Goal: Information Seeking & Learning: Find specific page/section

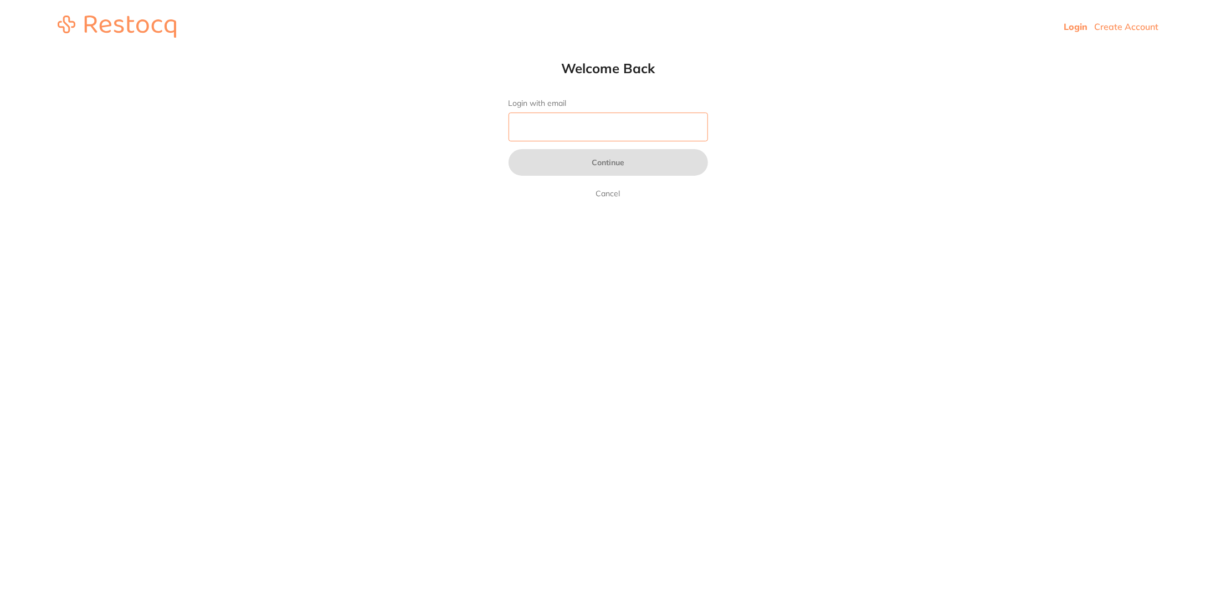
drag, startPoint x: 0, startPoint y: 0, endPoint x: 604, endPoint y: 128, distance: 617.5
click at [604, 128] on input "Login with email" at bounding box center [609, 127] width 200 height 29
click at [570, 126] on input "Login with email" at bounding box center [609, 127] width 200 height 29
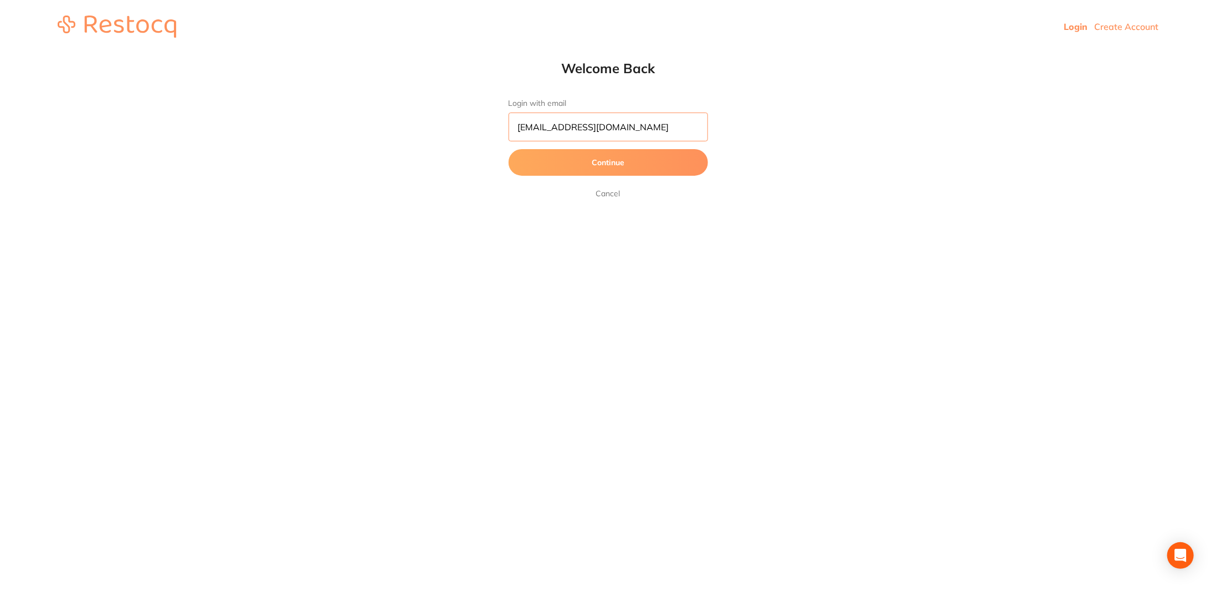
type input "[EMAIL_ADDRESS][DOMAIN_NAME]"
click at [509, 149] on button "Continue" at bounding box center [609, 162] width 200 height 27
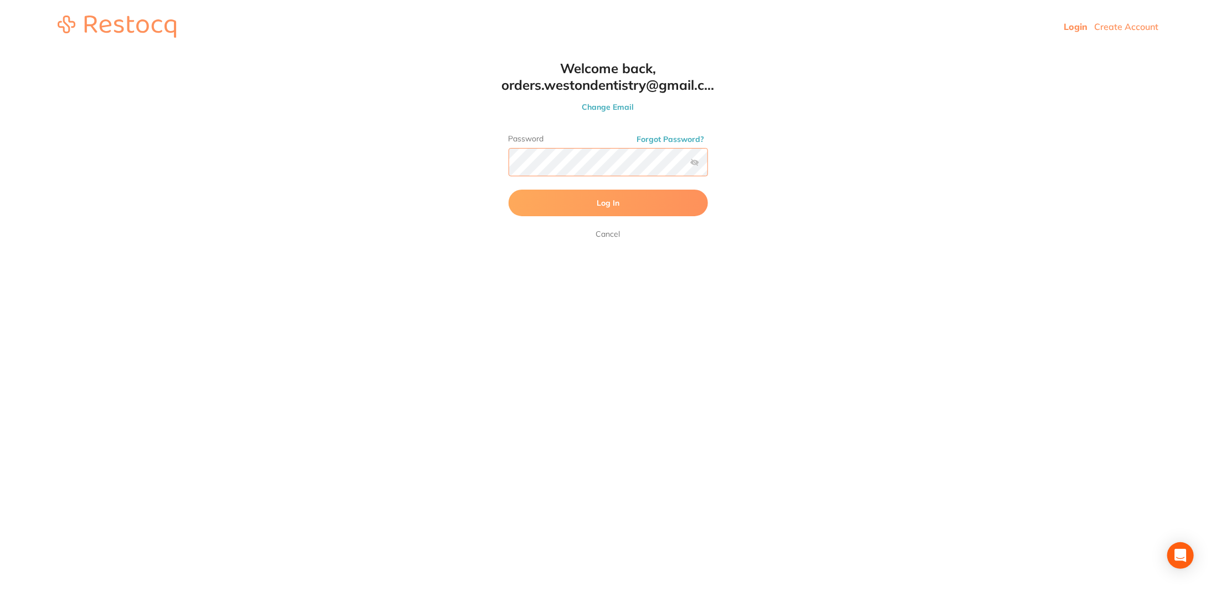
click at [509, 190] on button "Log In" at bounding box center [609, 203] width 200 height 27
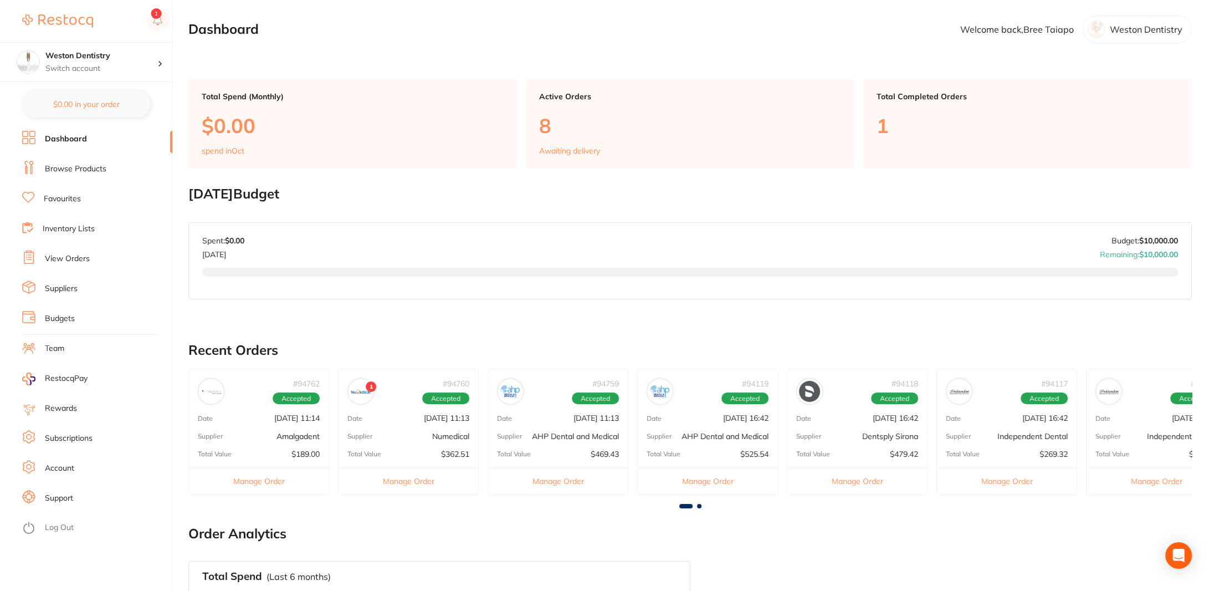
click at [67, 225] on link "Inventory Lists" at bounding box center [69, 228] width 52 height 11
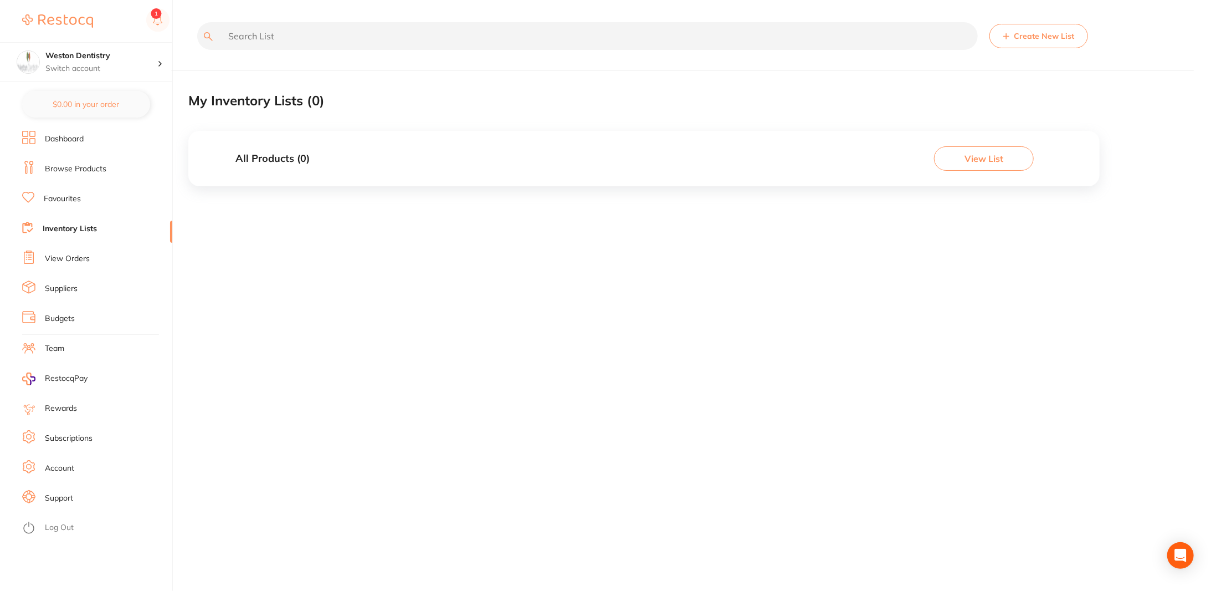
click at [74, 258] on link "View Orders" at bounding box center [67, 258] width 45 height 11
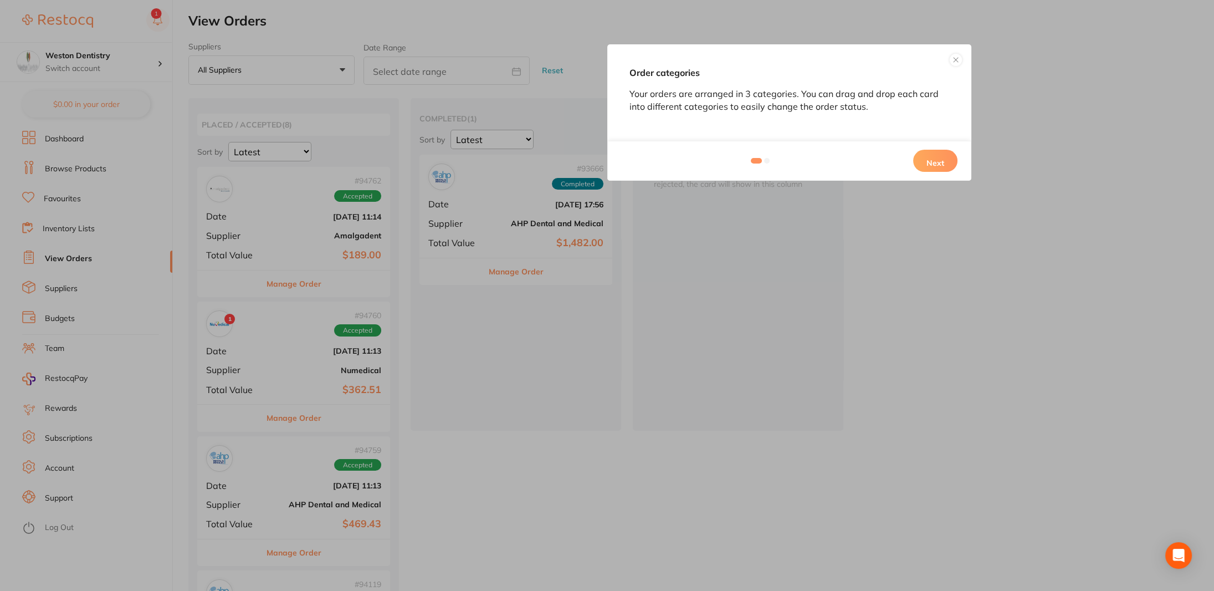
click at [948, 158] on button "Next" at bounding box center [935, 161] width 44 height 22
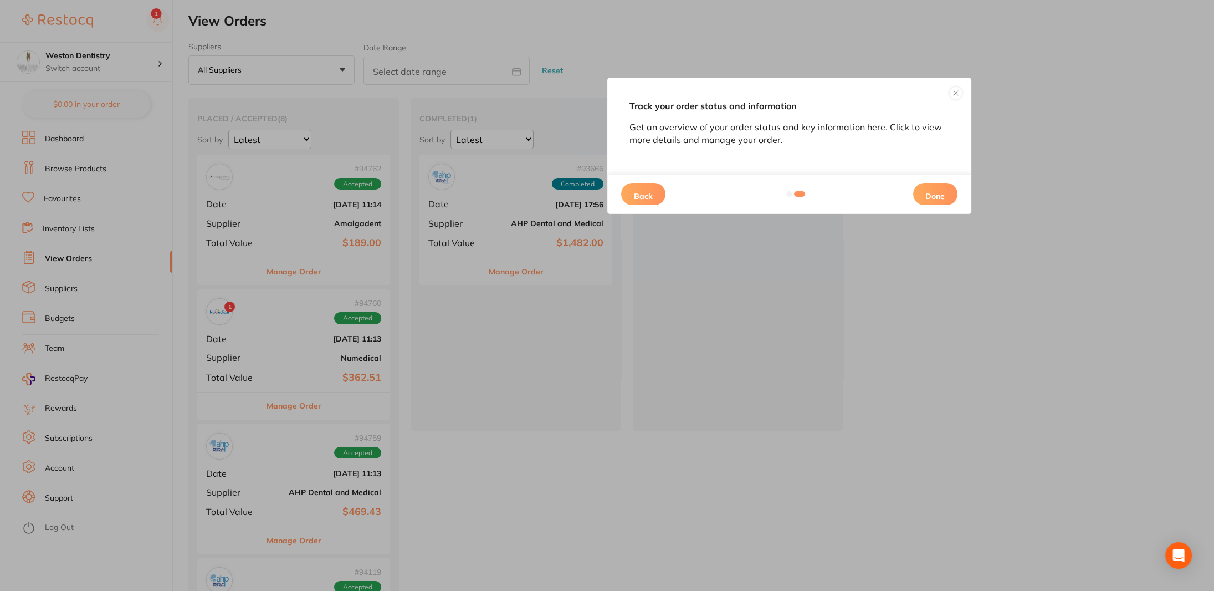
click at [941, 185] on button "Done" at bounding box center [935, 194] width 44 height 22
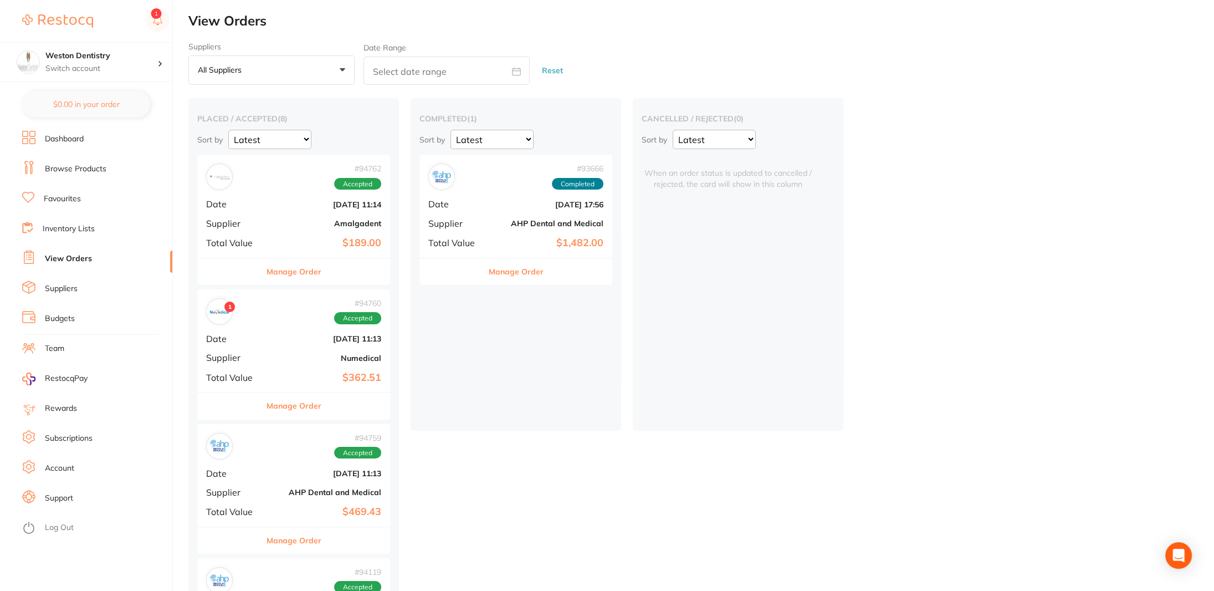
click at [218, 221] on span "Supplier" at bounding box center [233, 223] width 55 height 10
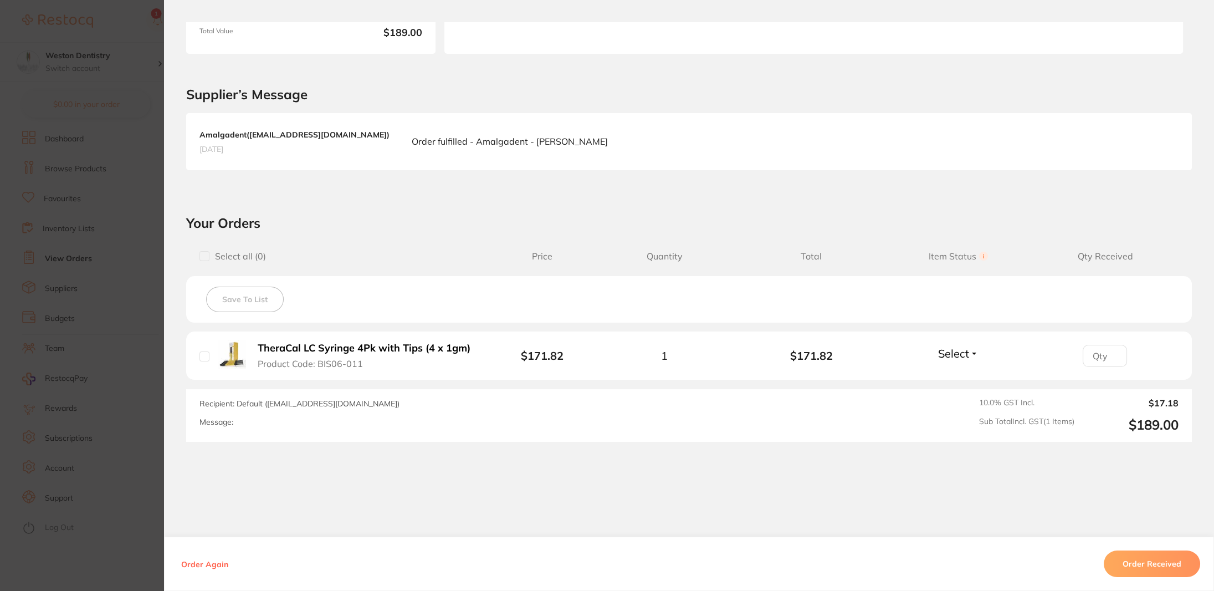
scroll to position [211, 0]
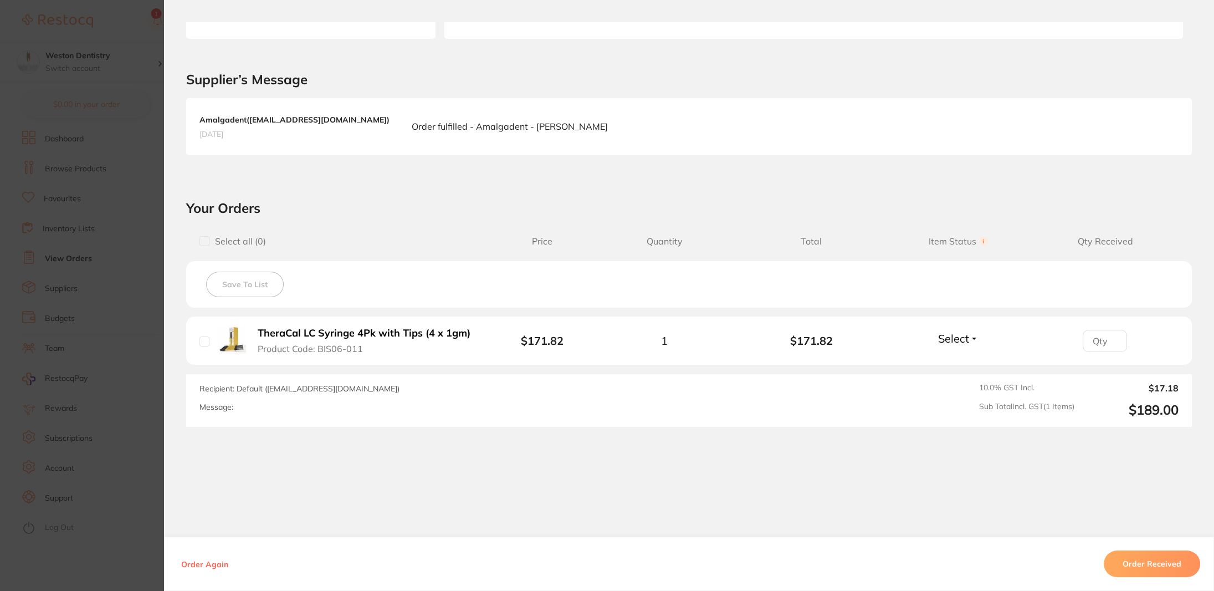
click at [58, 95] on section "Order ID: Restocq- 94762 Order Information Accepted Order Order Date [DATE] 11:…" at bounding box center [607, 295] width 1214 height 591
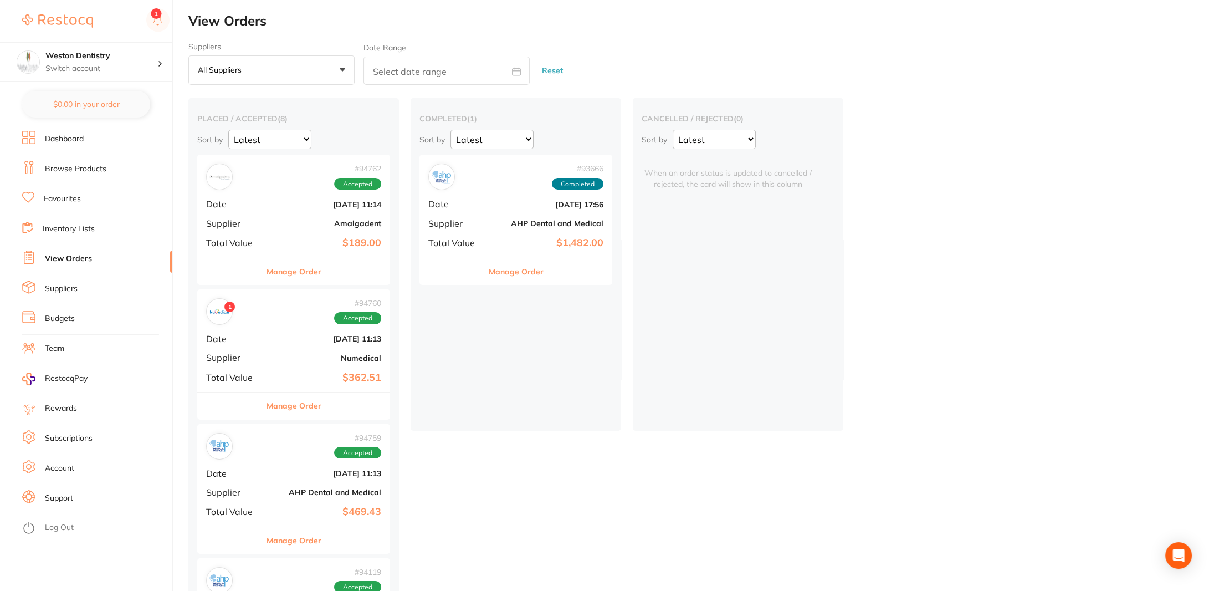
click at [241, 346] on div "1 # 94760 Accepted Date [DATE] 11:13 Supplier Numedical Total Value $362.51" at bounding box center [293, 340] width 193 height 103
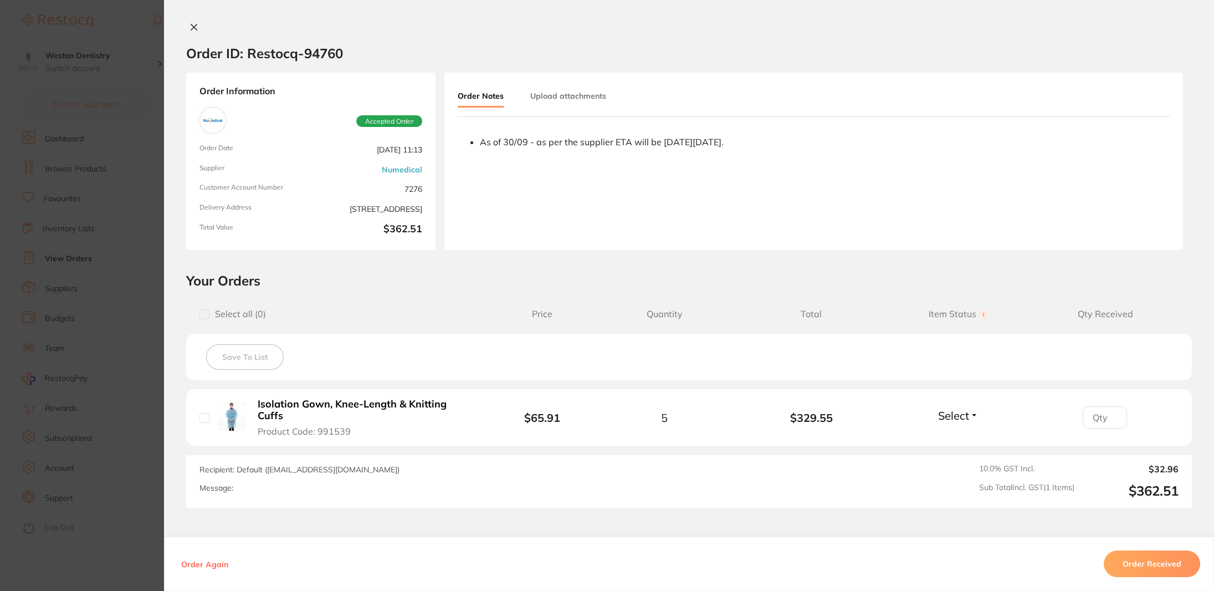
drag, startPoint x: 105, startPoint y: 241, endPoint x: 407, endPoint y: 236, distance: 301.5
click at [110, 237] on section "Order ID: Restocq- 94760 Order Information Accepted Order Order Date [DATE] 11:…" at bounding box center [607, 295] width 1214 height 591
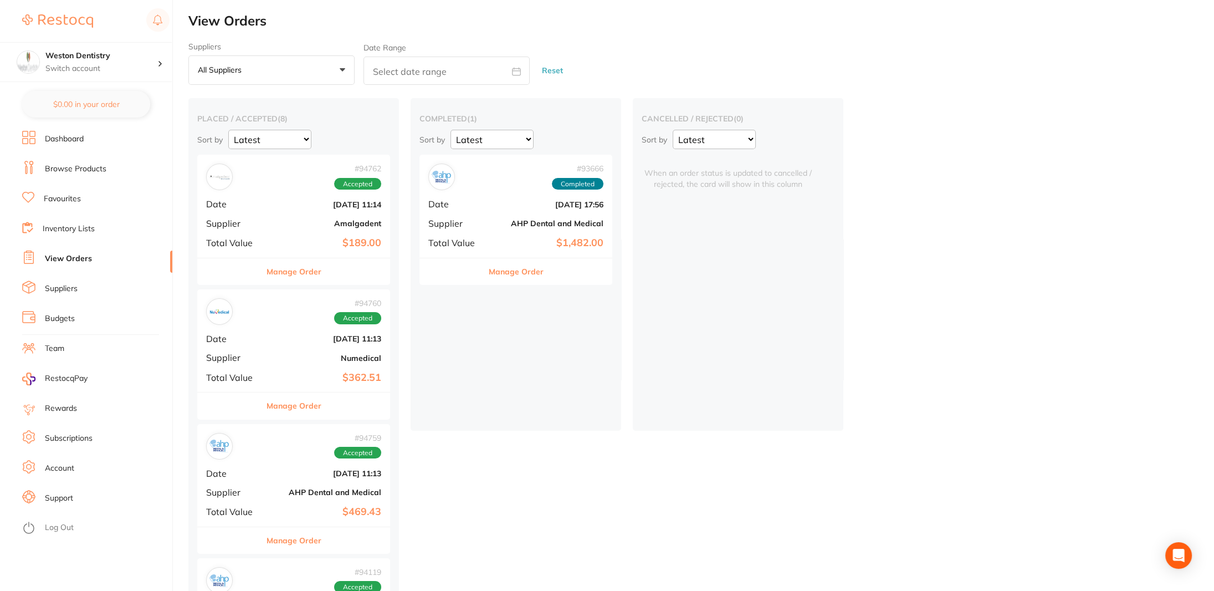
click at [451, 197] on div "# 93666 Completed Date [DATE] 17:56 Supplier AHP Dental and Medical Total Value…" at bounding box center [516, 206] width 193 height 103
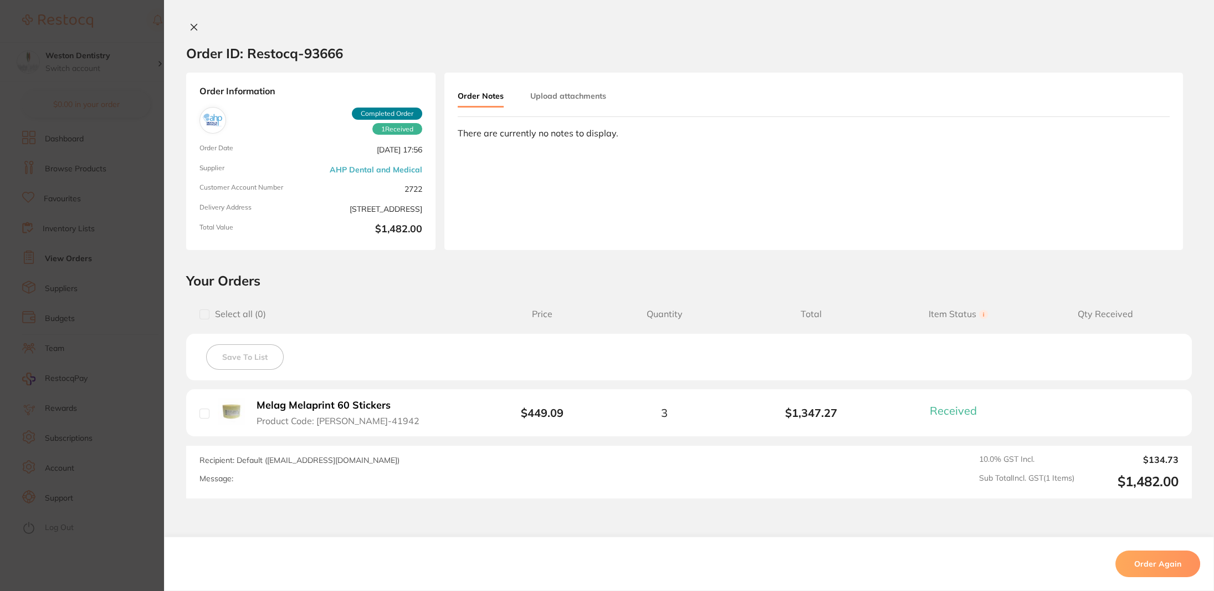
click at [122, 306] on section "Order ID: Restocq- 93666 Order Information 1 Received Completed Order Order Dat…" at bounding box center [607, 295] width 1214 height 591
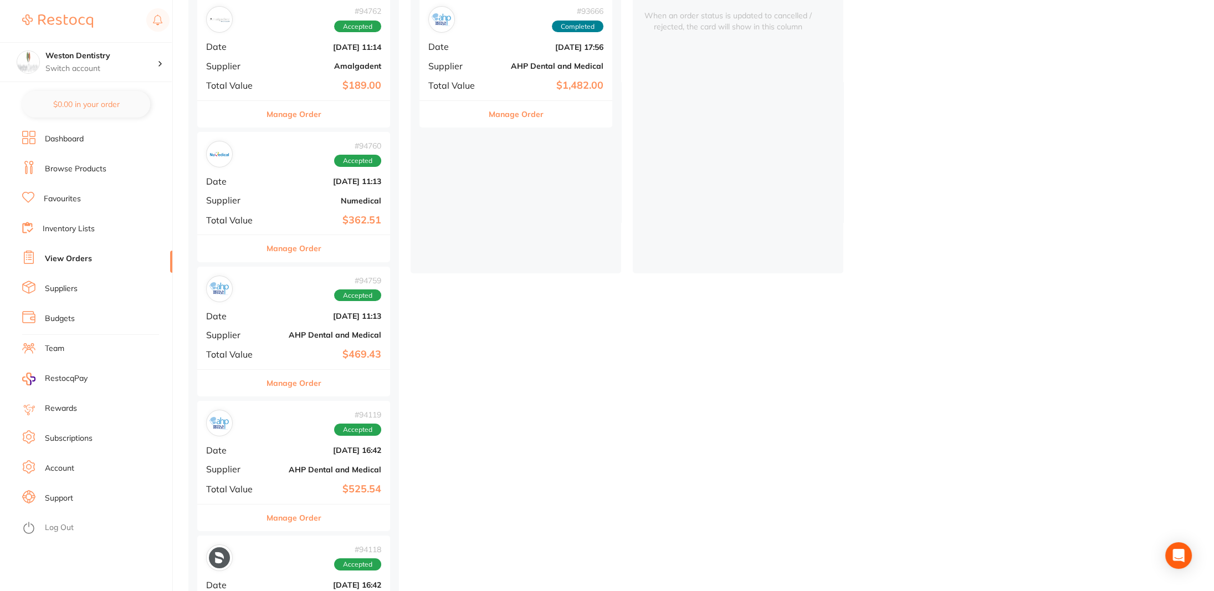
scroll to position [166, 0]
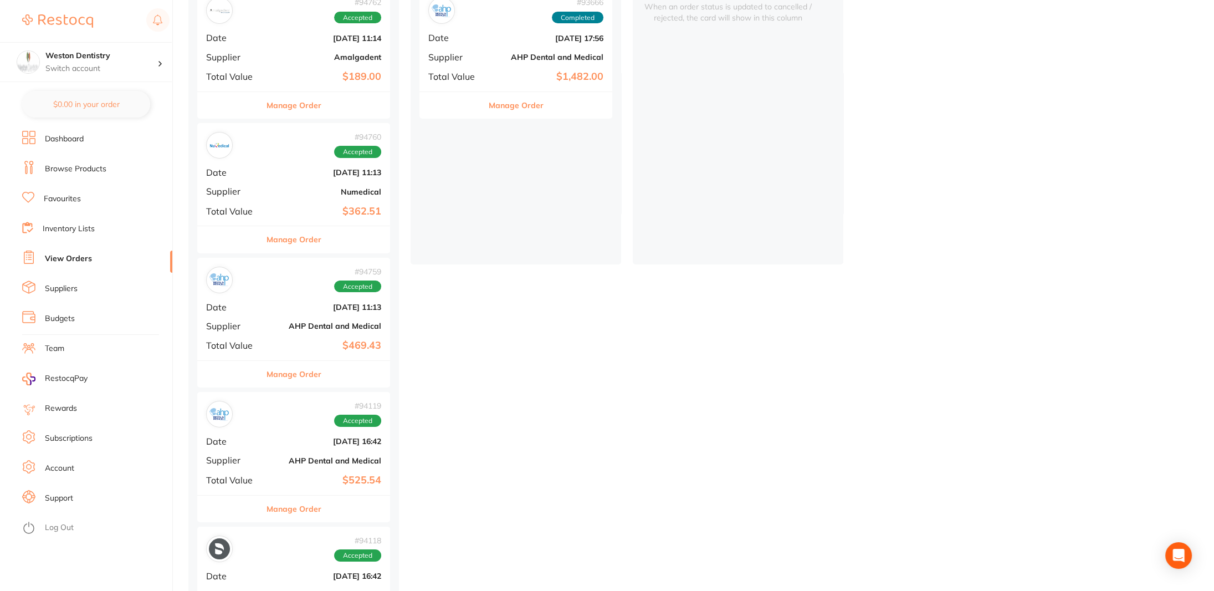
click at [234, 318] on div "# 94759 Accepted Date [DATE] 11:13 Supplier AHP Dental and Medical Total Value …" at bounding box center [293, 309] width 193 height 103
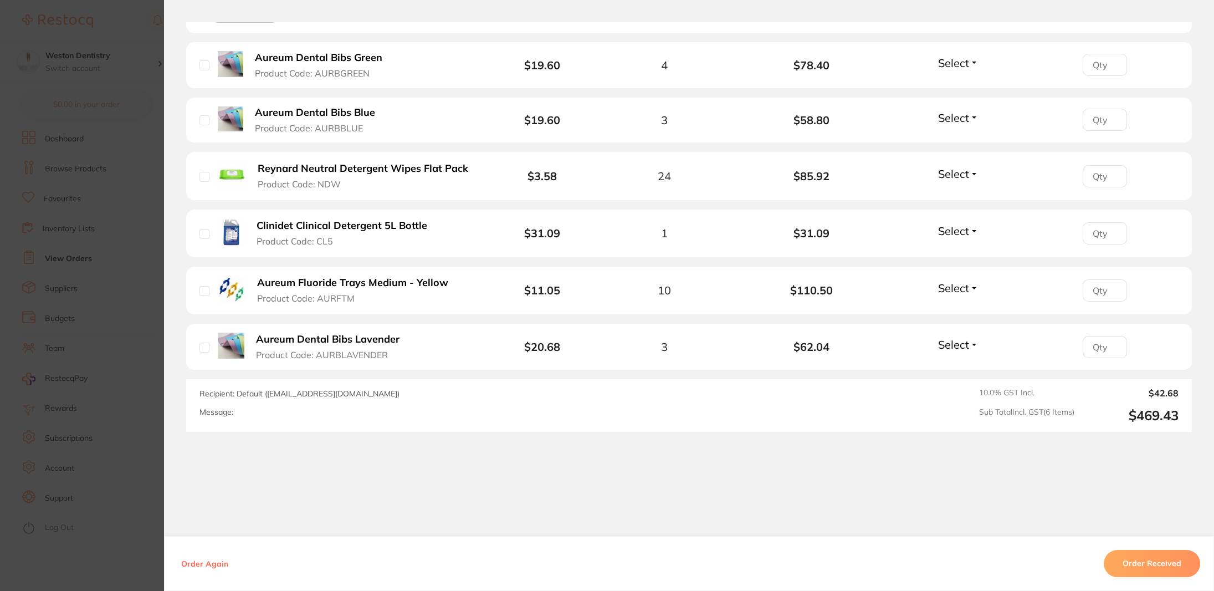
scroll to position [351, 0]
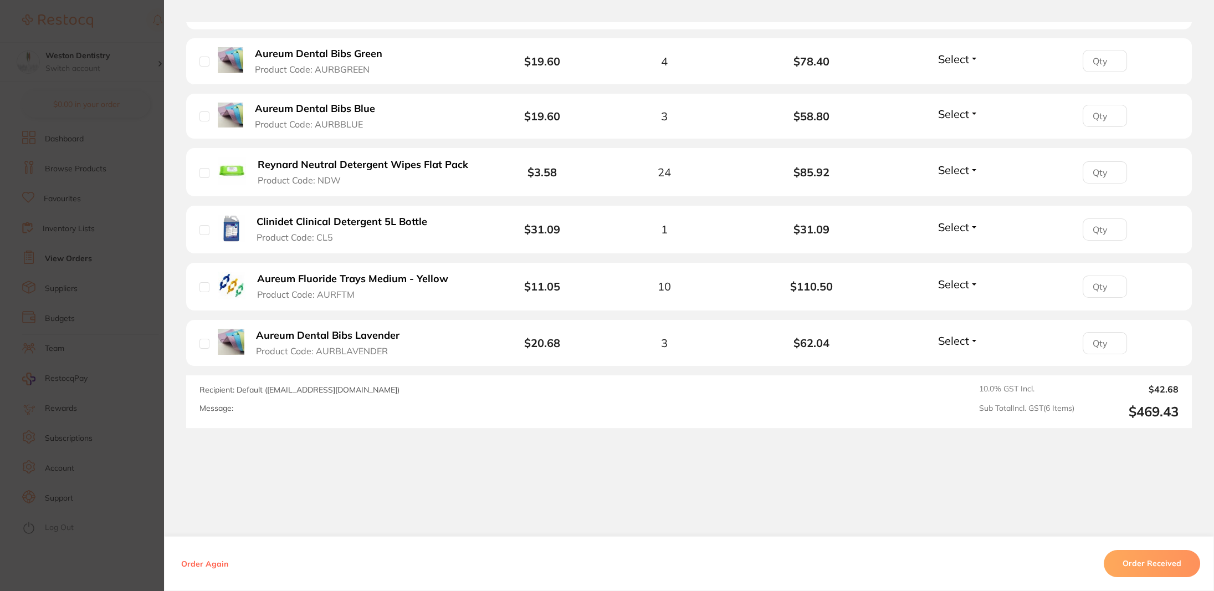
click at [99, 289] on section "Order ID: Restocq- 94759 Order Information Accepted Order Order Date [DATE] 11:…" at bounding box center [607, 295] width 1214 height 591
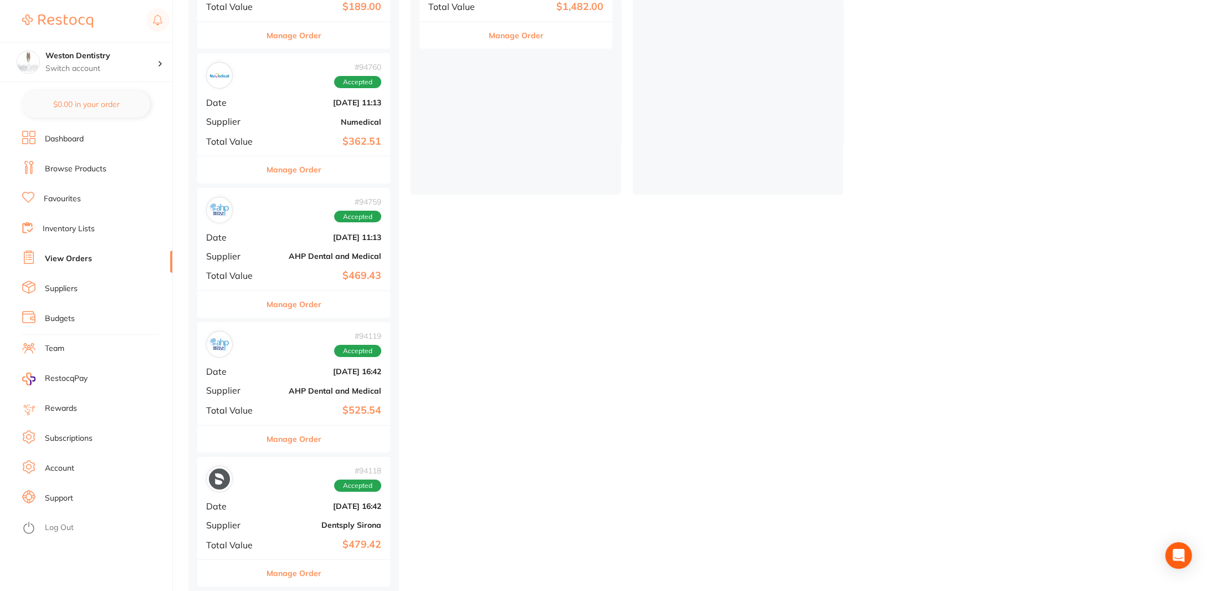
scroll to position [222, 0]
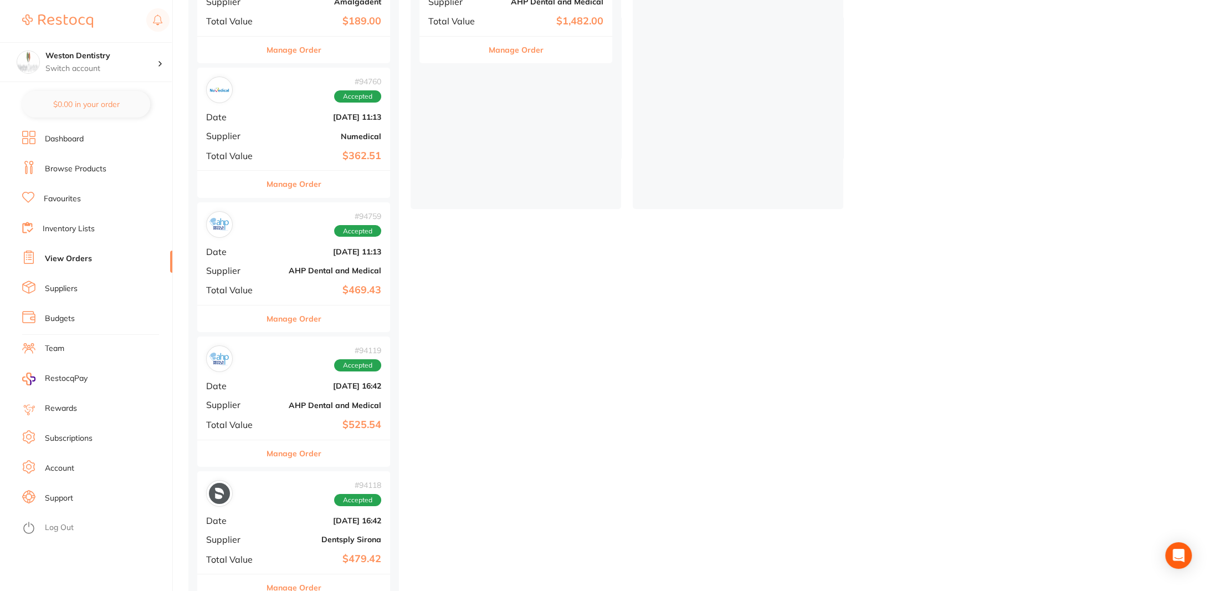
click at [56, 140] on link "Dashboard" at bounding box center [64, 139] width 39 height 11
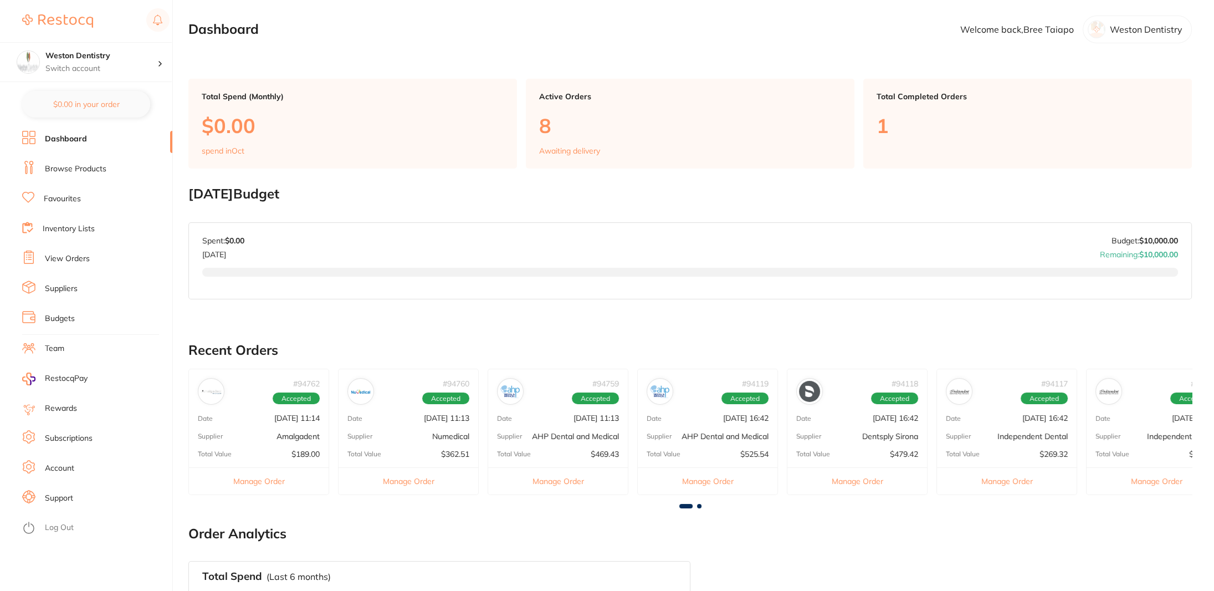
click at [73, 171] on link "Browse Products" at bounding box center [76, 168] width 62 height 11
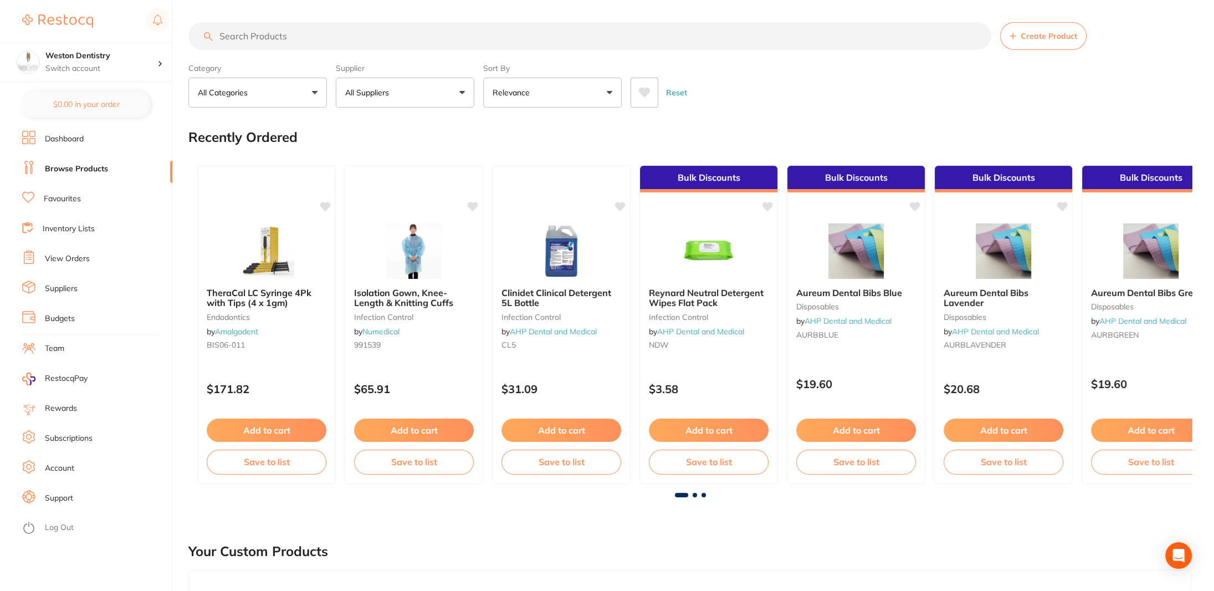
click at [310, 33] on input "search" at bounding box center [589, 36] width 803 height 28
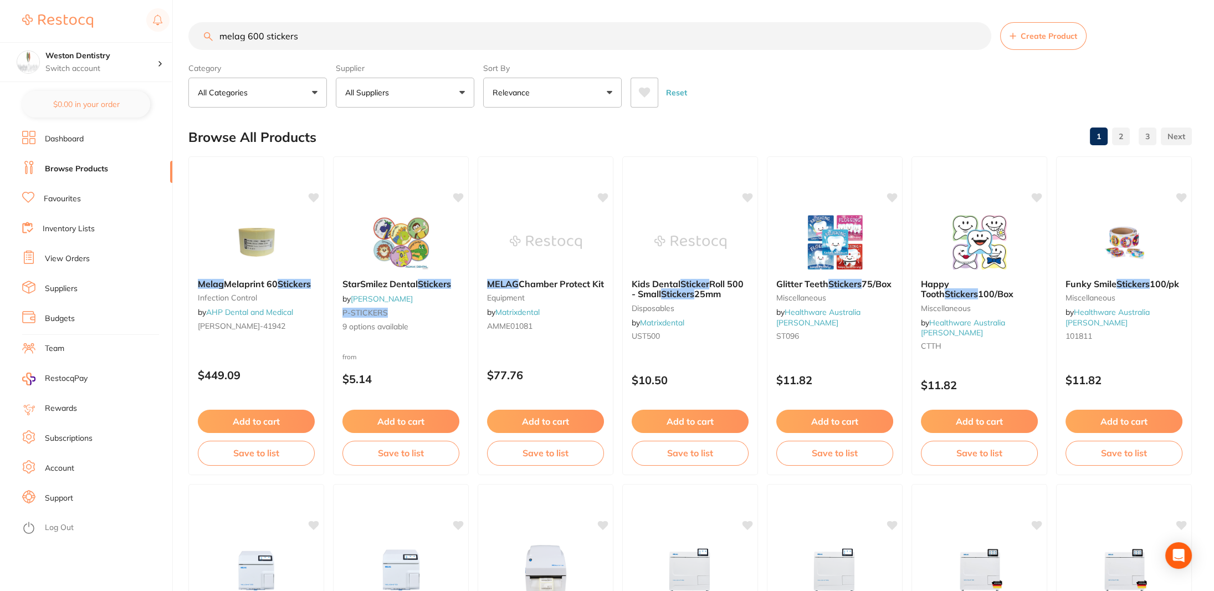
drag, startPoint x: 193, startPoint y: 37, endPoint x: 247, endPoint y: 55, distance: 57.0
click at [247, 55] on section "melag 600 stickers Create Product Category All Categories All Categories articu…" at bounding box center [690, 64] width 1004 height 85
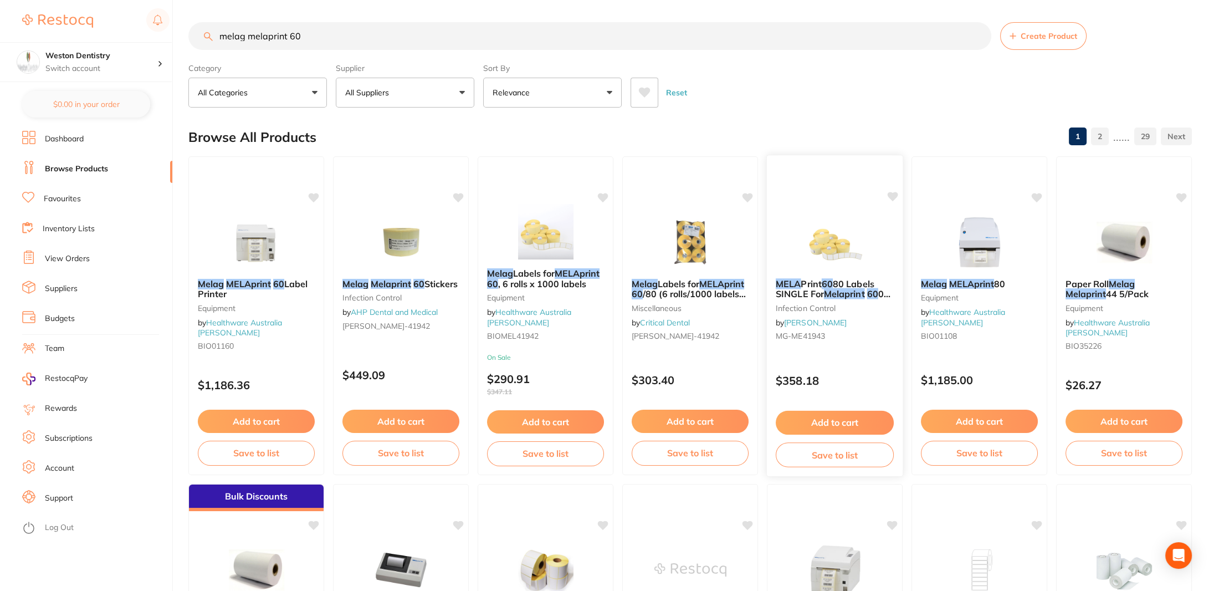
drag, startPoint x: 812, startPoint y: 294, endPoint x: 791, endPoint y: 288, distance: 22.1
click at [791, 288] on span "80 Labels SINGLE For" at bounding box center [825, 288] width 98 height 21
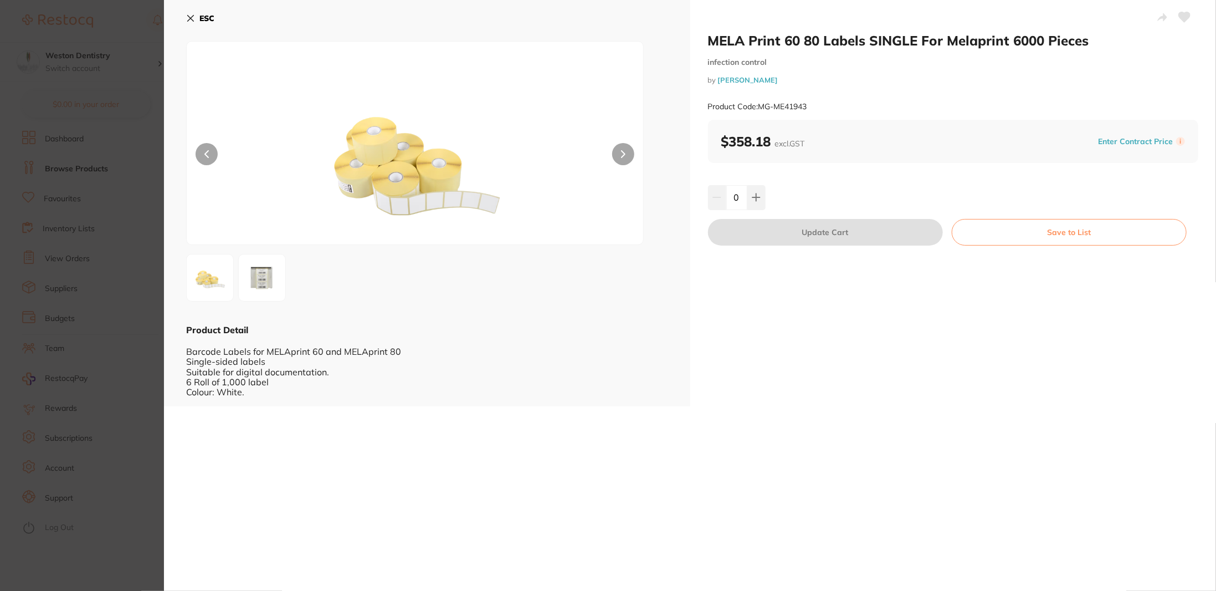
click at [55, 171] on section "MELA Print 60 80 Labels SINGLE For Melaprint 6000 Pieces infection control by […" at bounding box center [608, 295] width 1216 height 591
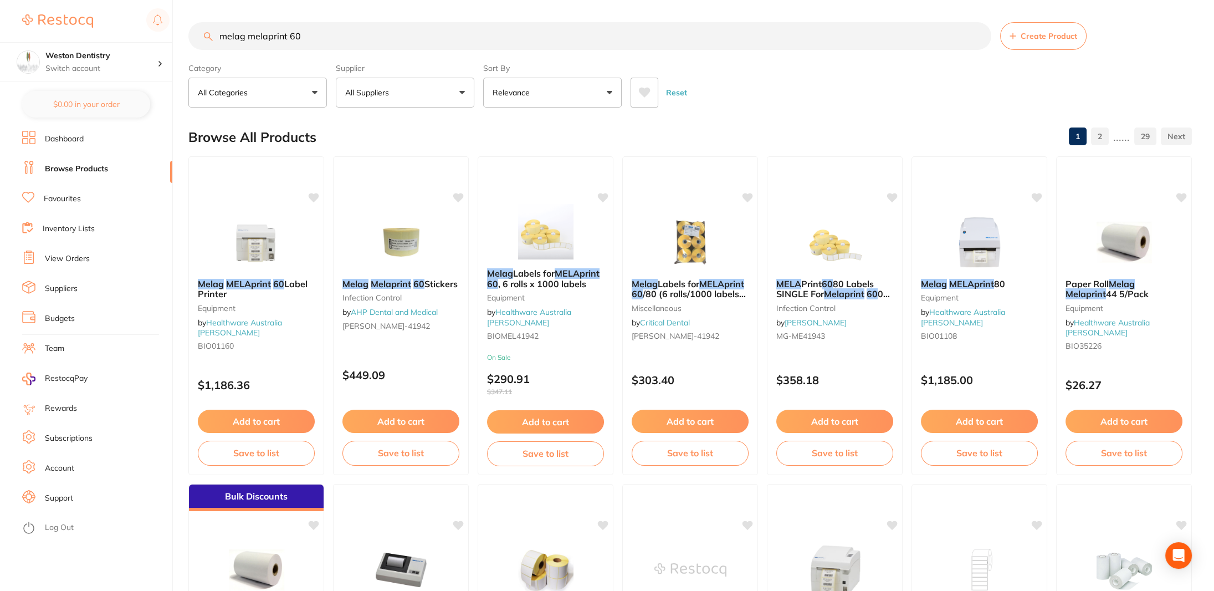
drag, startPoint x: 309, startPoint y: 37, endPoint x: 109, endPoint y: 33, distance: 200.1
click at [109, 33] on div "$0.00 Weston Dentistry Switch account Weston Dentistry $0.00 in your order Dash…" at bounding box center [607, 295] width 1214 height 591
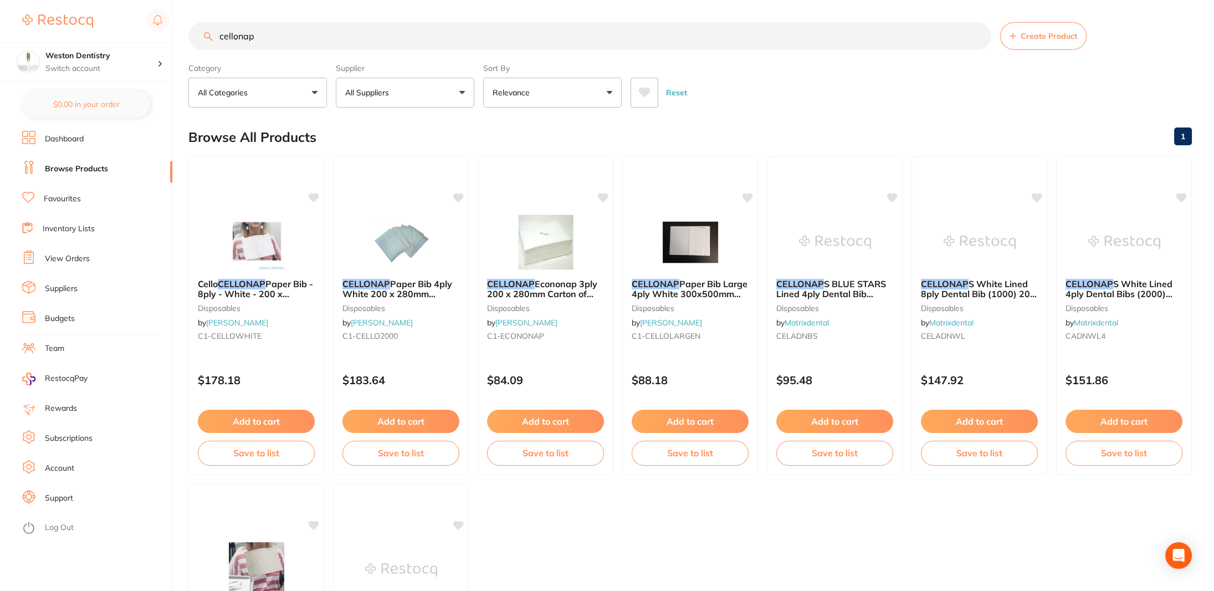
drag, startPoint x: 270, startPoint y: 39, endPoint x: 4, endPoint y: 28, distance: 266.2
click at [2, 28] on div "$0.00 Weston Dentistry Switch account Weston Dentistry $0.00 in your order Dash…" at bounding box center [607, 295] width 1214 height 591
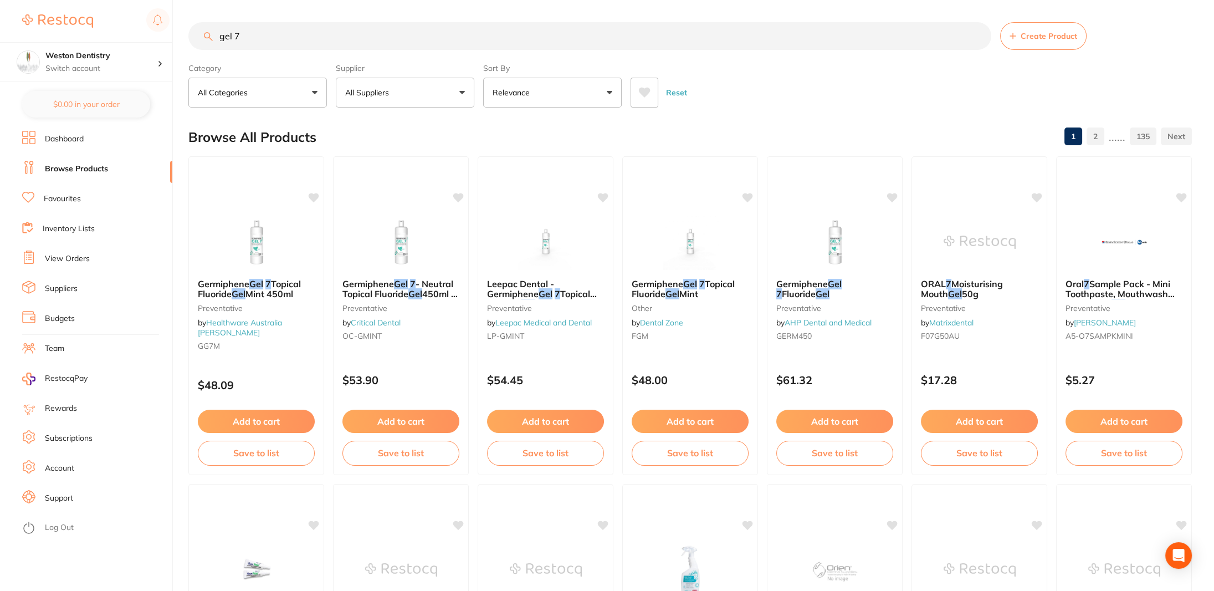
click at [219, 39] on input "gel 7" at bounding box center [589, 36] width 803 height 28
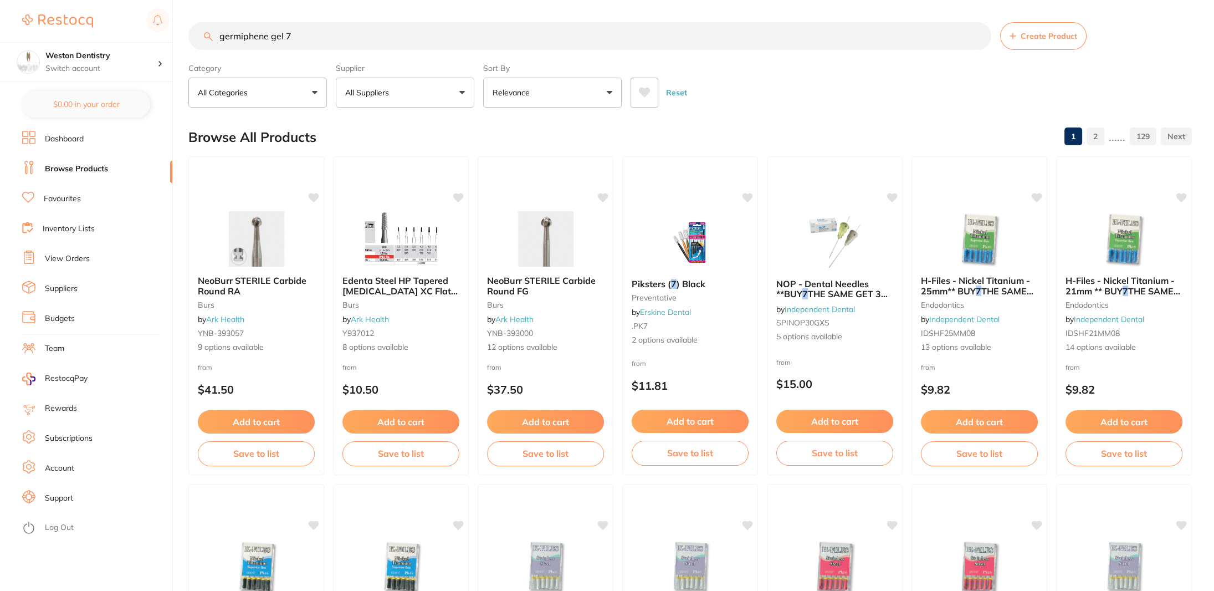
type input "germiphene gel 7"
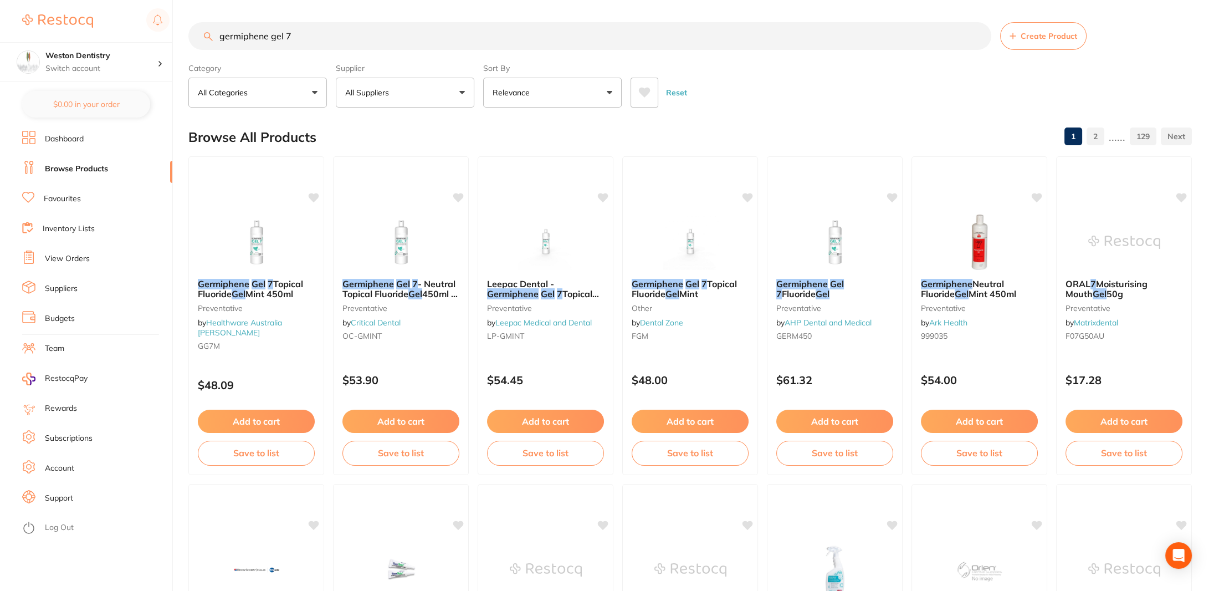
click at [818, 85] on div "Reset" at bounding box center [907, 88] width 553 height 39
click at [315, 36] on input "germiphene gel 7" at bounding box center [589, 36] width 803 height 28
